Goal: Complete application form: Complete application form

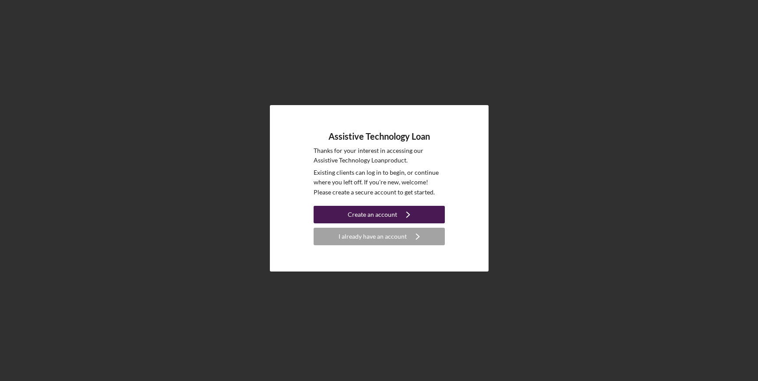
click at [408, 214] on icon "Icon/Navigate" at bounding box center [408, 214] width 22 height 22
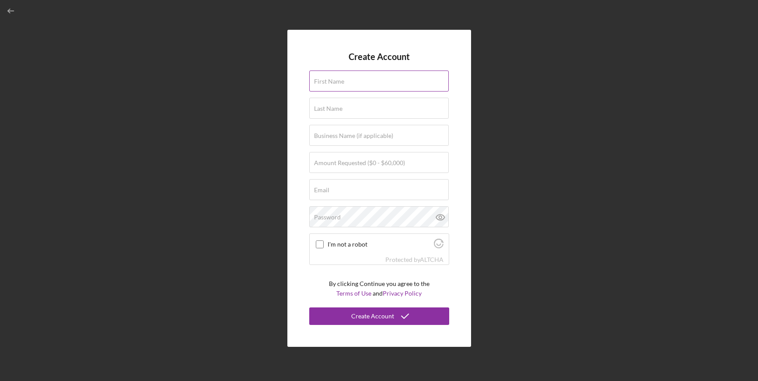
click at [337, 82] on label "First Name" at bounding box center [329, 81] width 30 height 7
click at [337, 82] on input "First Name" at bounding box center [379, 80] width 140 height 21
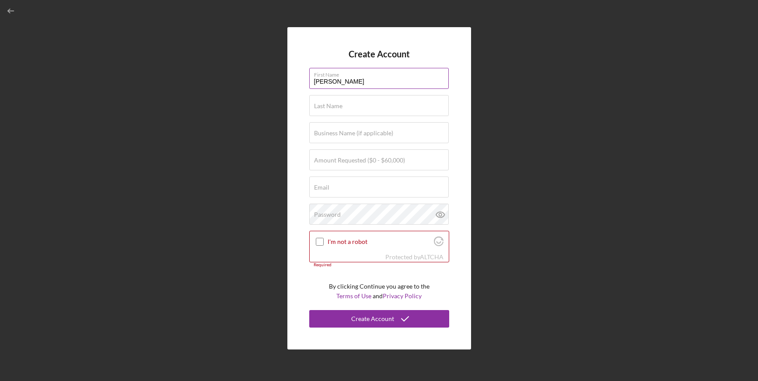
type input "[PERSON_NAME]"
type input "$5,000"
type input "[EMAIL_ADDRESS][DOMAIN_NAME]"
click at [320, 241] on input "I'm not a robot" at bounding box center [320, 241] width 8 height 8
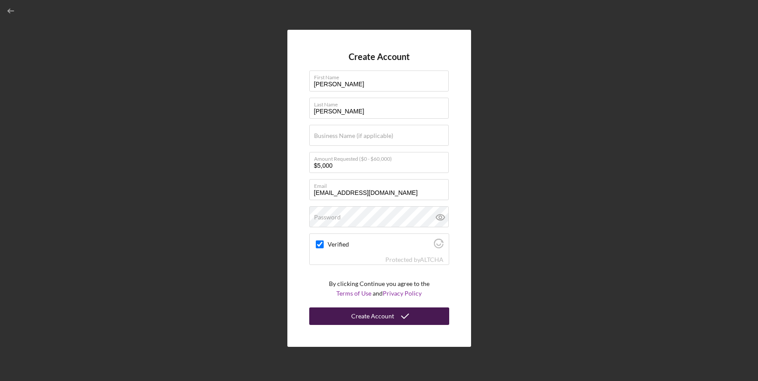
click at [380, 315] on div "Create Account" at bounding box center [372, 315] width 43 height 17
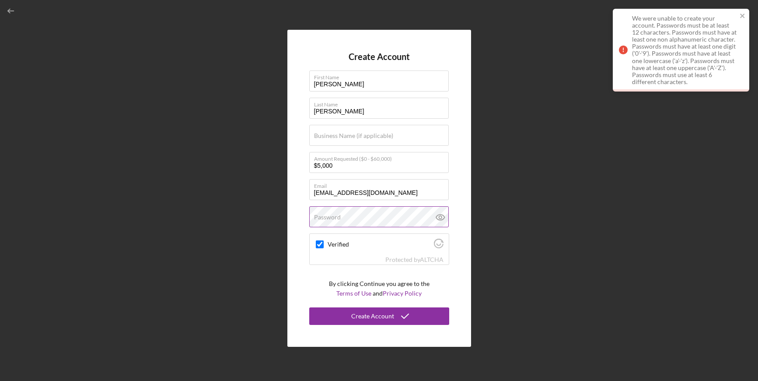
click at [328, 216] on label "Password" at bounding box center [327, 216] width 27 height 7
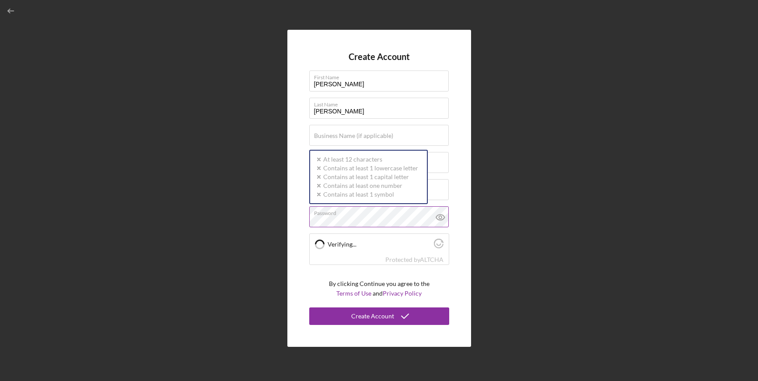
checkbox input "true"
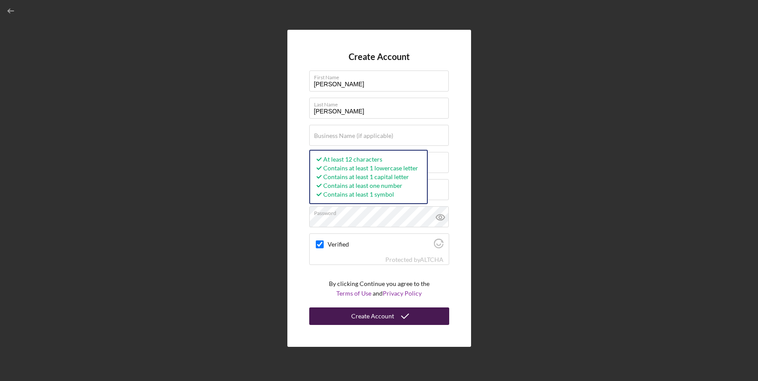
click at [382, 315] on div "Create Account" at bounding box center [372, 315] width 43 height 17
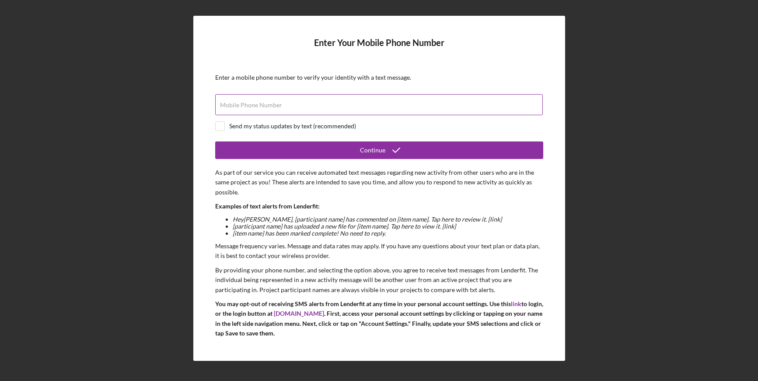
click at [250, 108] on label "Mobile Phone Number" at bounding box center [251, 104] width 62 height 7
click at [250, 108] on input "Mobile Phone Number" at bounding box center [379, 104] width 328 height 21
type input "[PHONE_NUMBER]"
click at [219, 127] on input "checkbox" at bounding box center [220, 126] width 9 height 9
checkbox input "true"
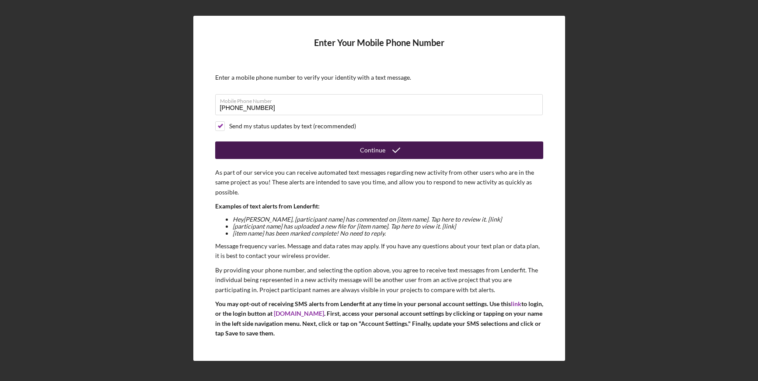
click at [385, 152] on icon "submit" at bounding box center [396, 150] width 22 height 22
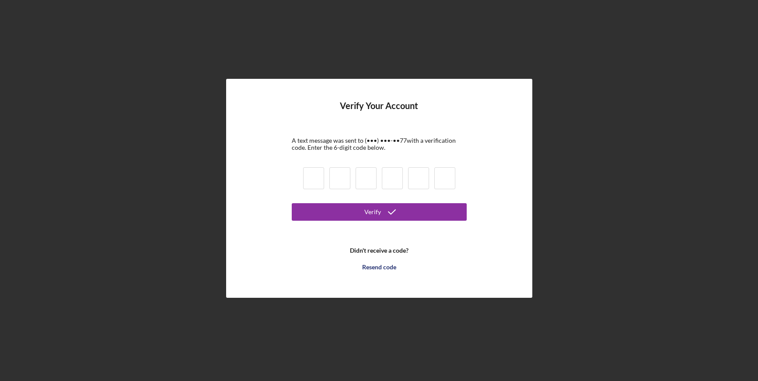
click at [313, 175] on input at bounding box center [313, 178] width 21 height 22
type input "0"
type input "8"
type input "7"
type input "1"
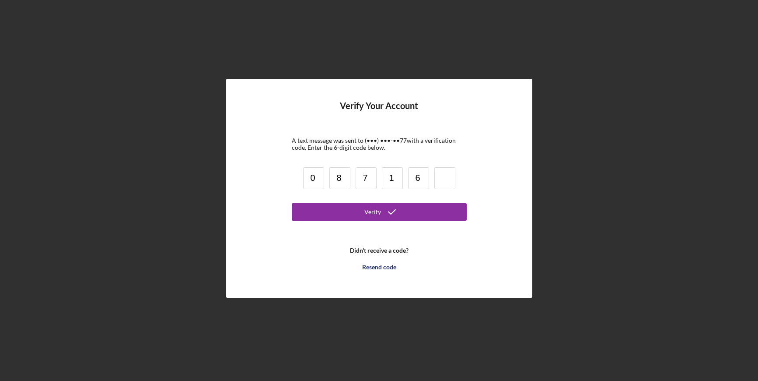
type input "6"
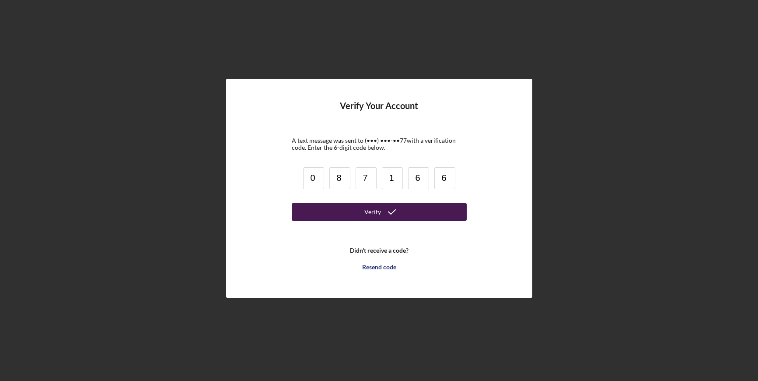
type input "6"
click at [382, 212] on icon "submit" at bounding box center [392, 212] width 22 height 22
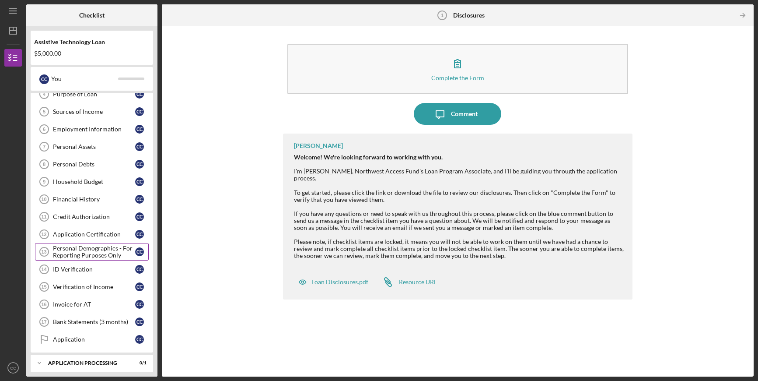
scroll to position [104, 0]
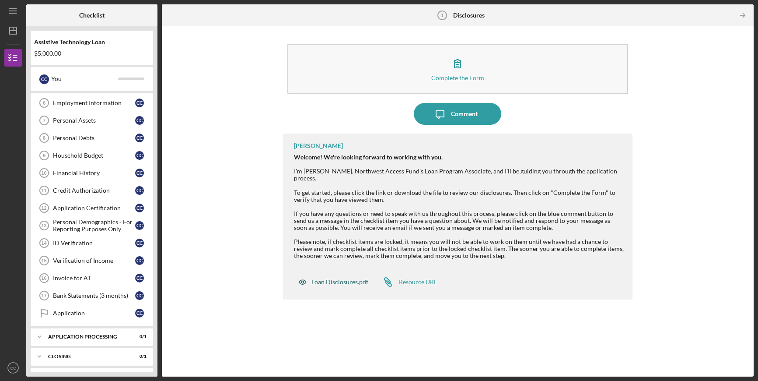
click at [344, 278] on div "Loan Disclosures.pdf" at bounding box center [339, 281] width 57 height 7
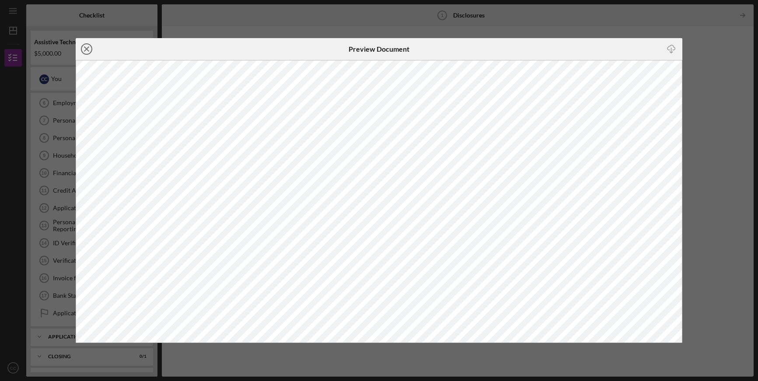
click at [87, 49] on line at bounding box center [86, 49] width 4 height 4
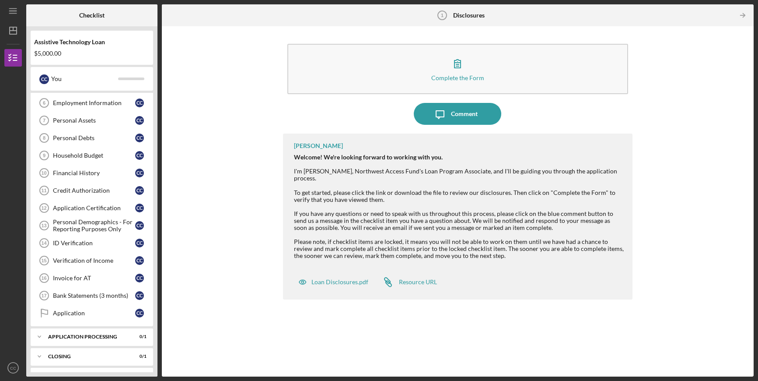
click at [743, 14] on icon "Icon/Table Pagination Arrow" at bounding box center [743, 16] width 20 height 20
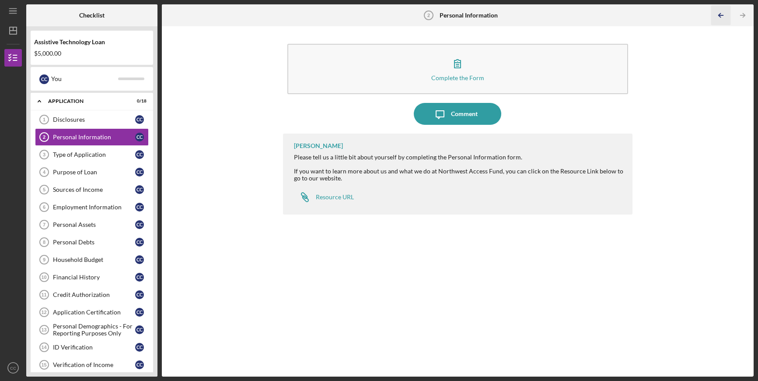
click at [723, 15] on line "button" at bounding box center [721, 15] width 4 height 0
